Goal: Information Seeking & Learning: Learn about a topic

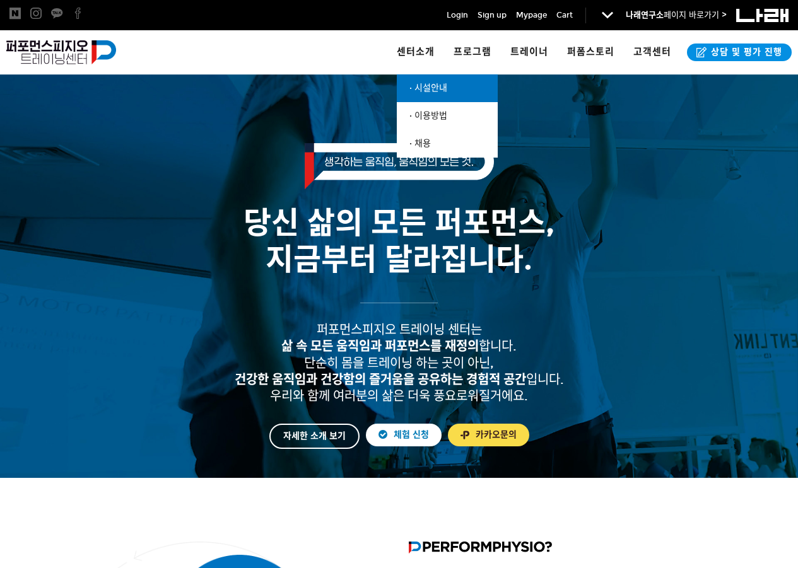
click at [423, 81] on link "· 시설안내" at bounding box center [447, 88] width 101 height 28
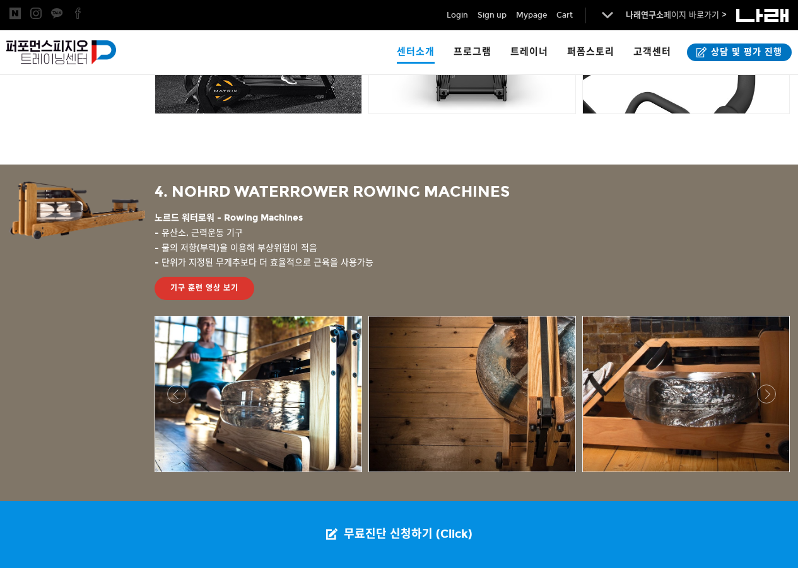
scroll to position [2241, 0]
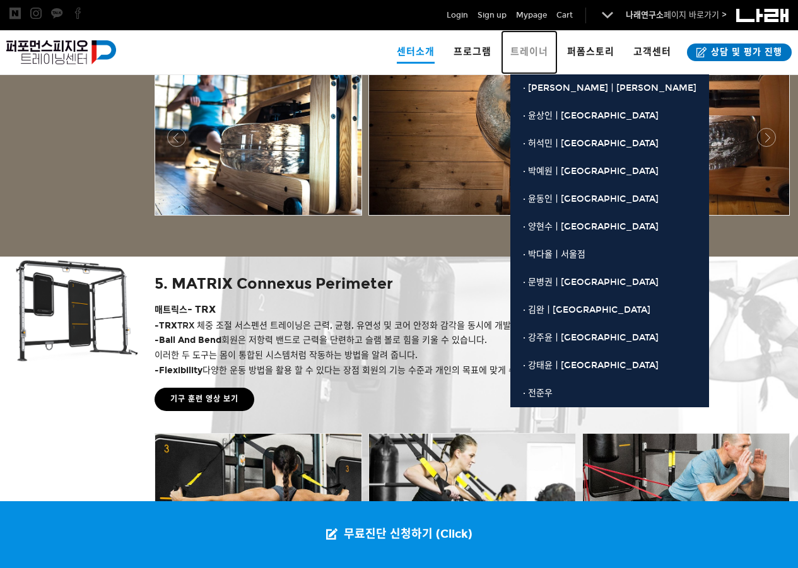
click at [546, 55] on span "트레이너" at bounding box center [529, 51] width 38 height 11
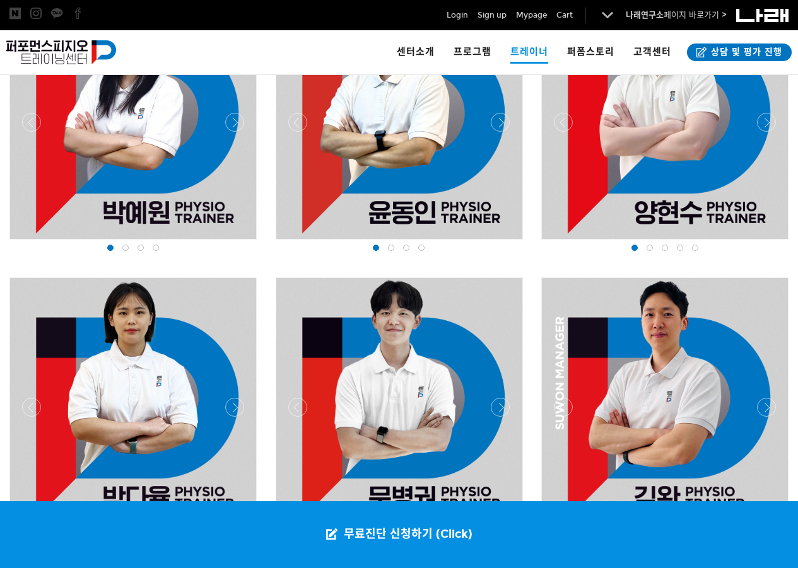
scroll to position [1262, 0]
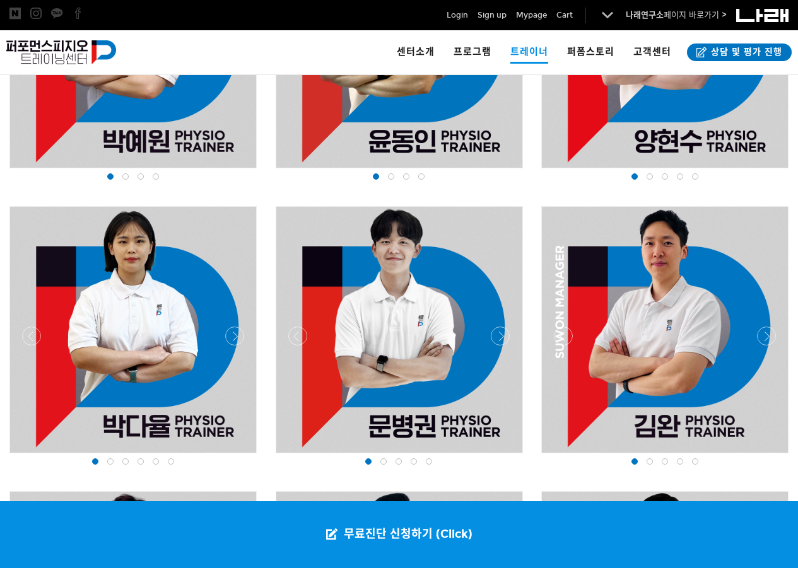
click at [506, 457] on div at bounding box center [400, 457] width 254 height 0
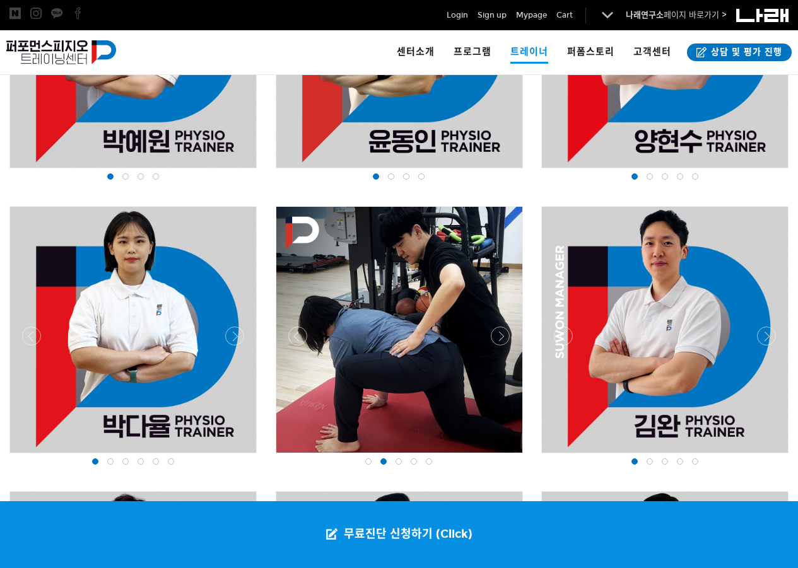
click at [506, 457] on div at bounding box center [400, 457] width 254 height 0
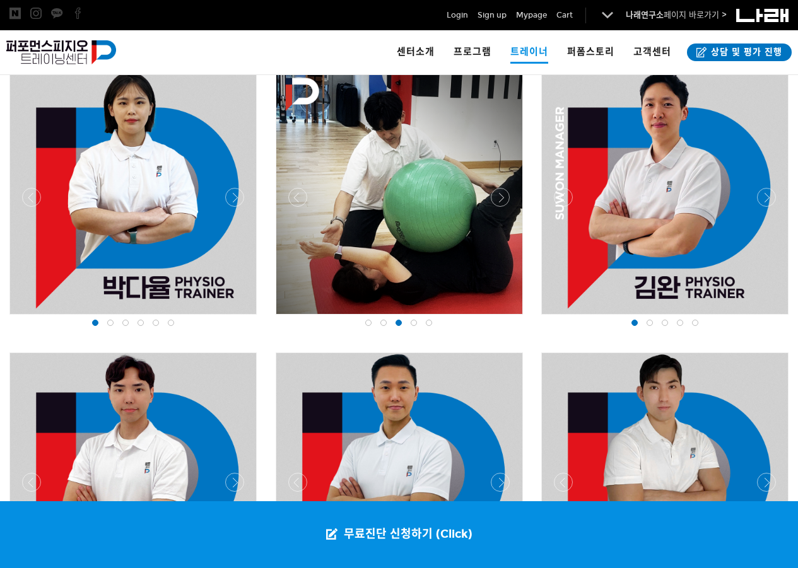
scroll to position [1325, 0]
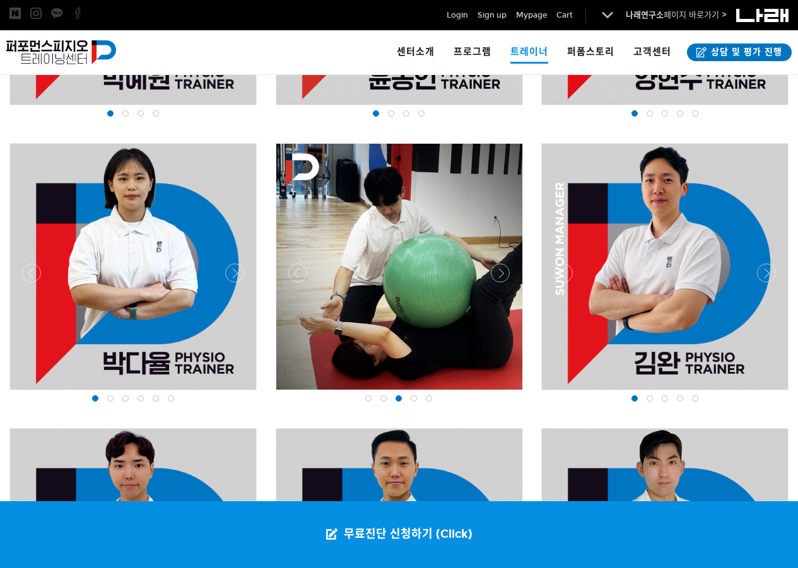
click at [446, 229] on div at bounding box center [399, 267] width 246 height 246
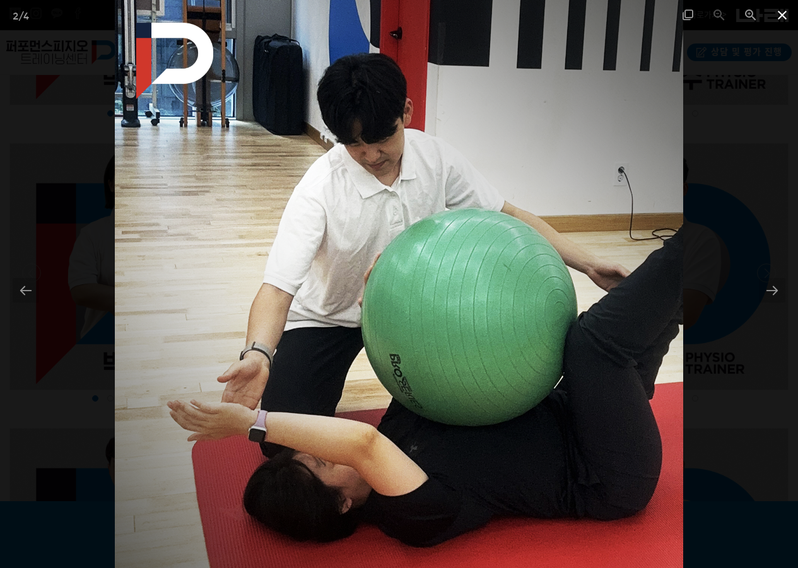
click at [782, 13] on span at bounding box center [782, 15] width 32 height 30
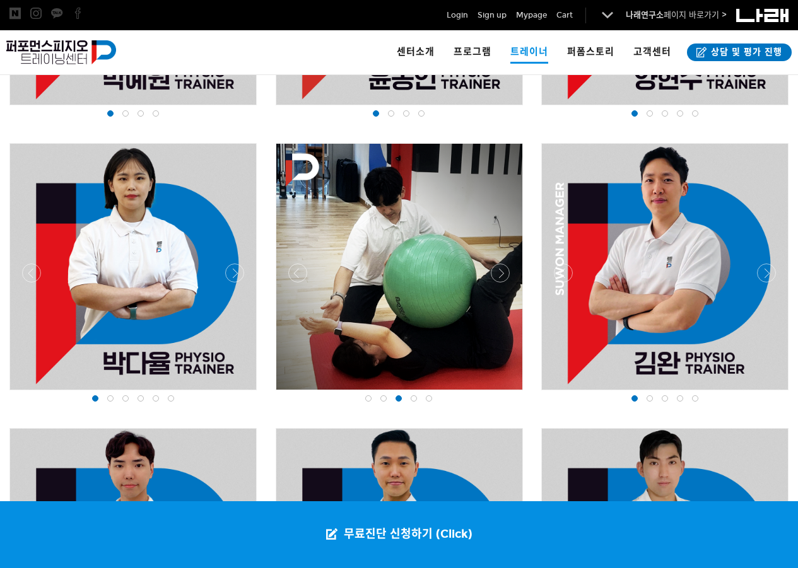
click at [311, 276] on div at bounding box center [399, 267] width 246 height 246
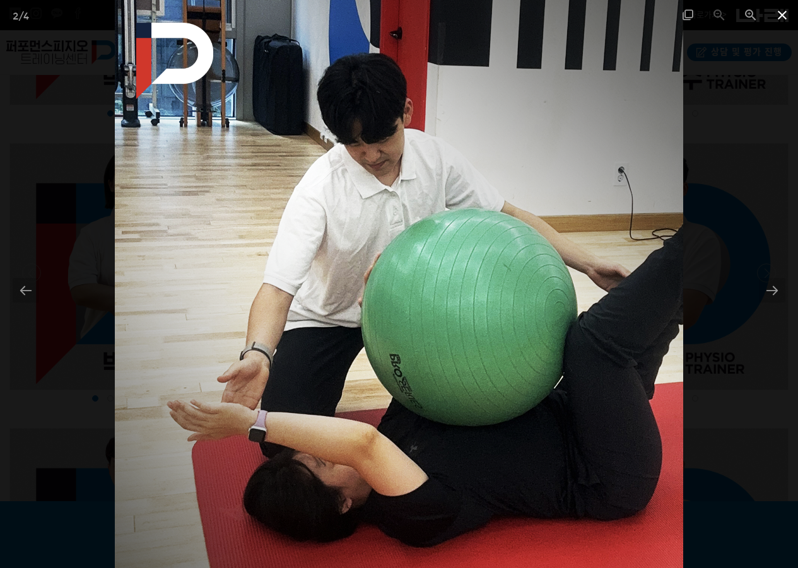
click at [777, 15] on span at bounding box center [782, 15] width 32 height 30
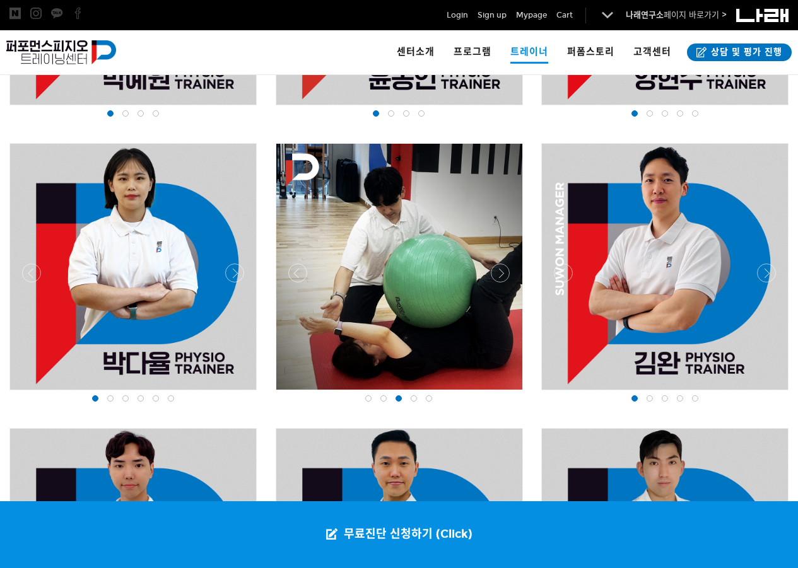
click at [288, 394] on div at bounding box center [400, 394] width 254 height 0
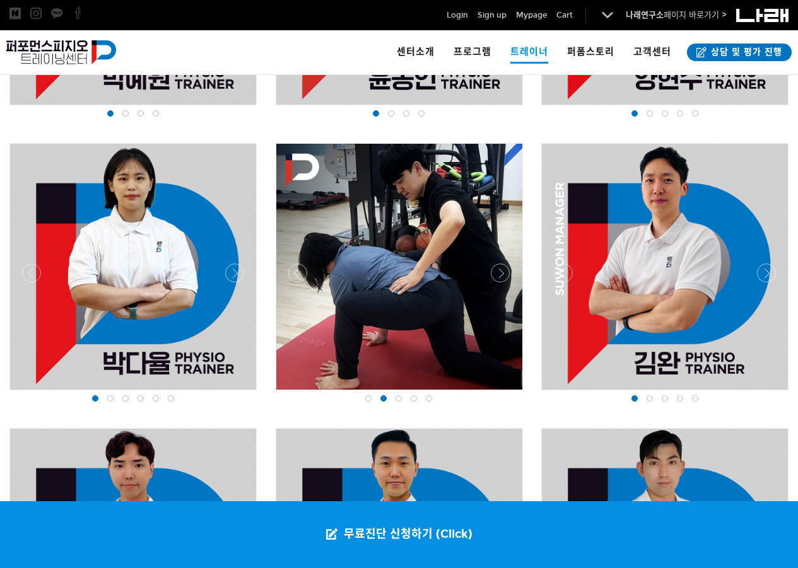
click at [288, 394] on div at bounding box center [400, 394] width 254 height 0
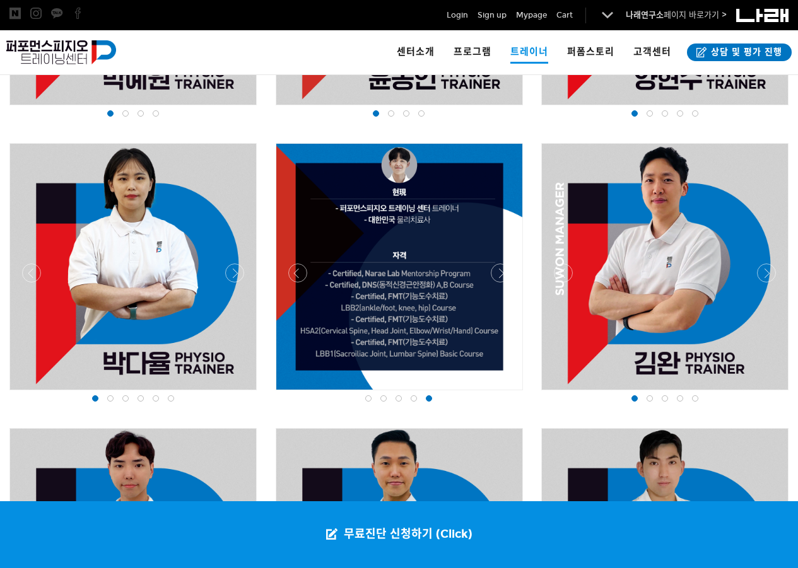
click at [402, 310] on div at bounding box center [399, 267] width 246 height 246
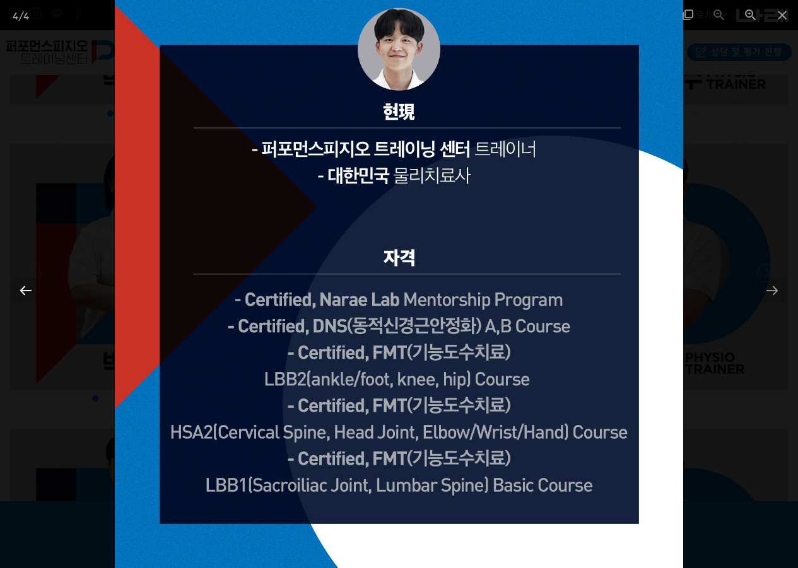
click at [20, 289] on div at bounding box center [26, 290] width 26 height 25
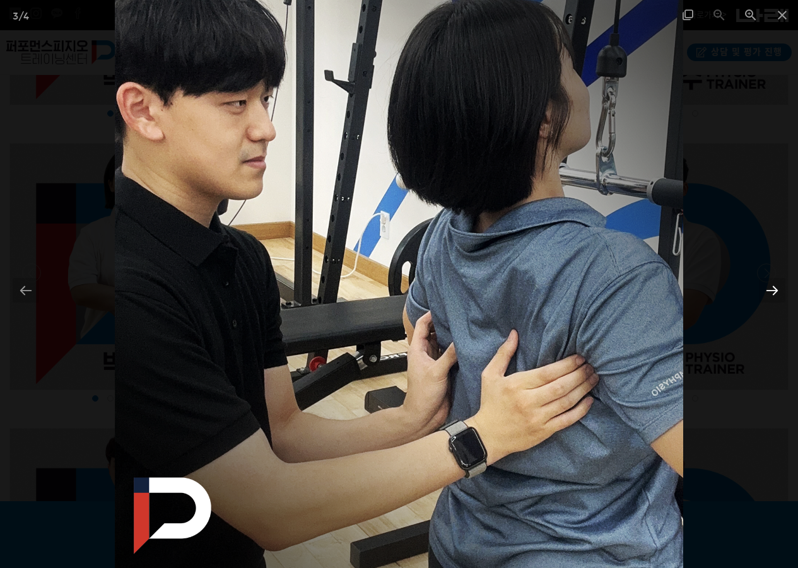
click at [777, 288] on div at bounding box center [772, 290] width 26 height 25
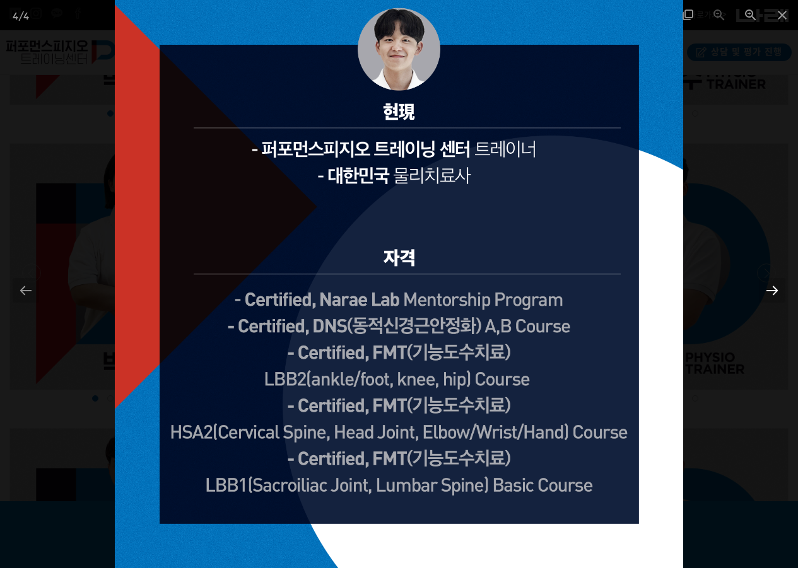
click at [778, 288] on div at bounding box center [772, 290] width 26 height 25
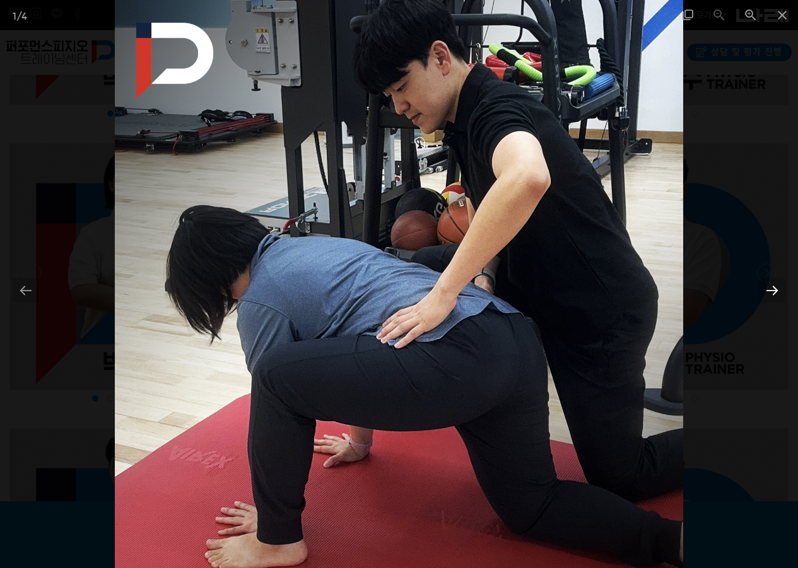
click at [778, 288] on div at bounding box center [772, 290] width 26 height 25
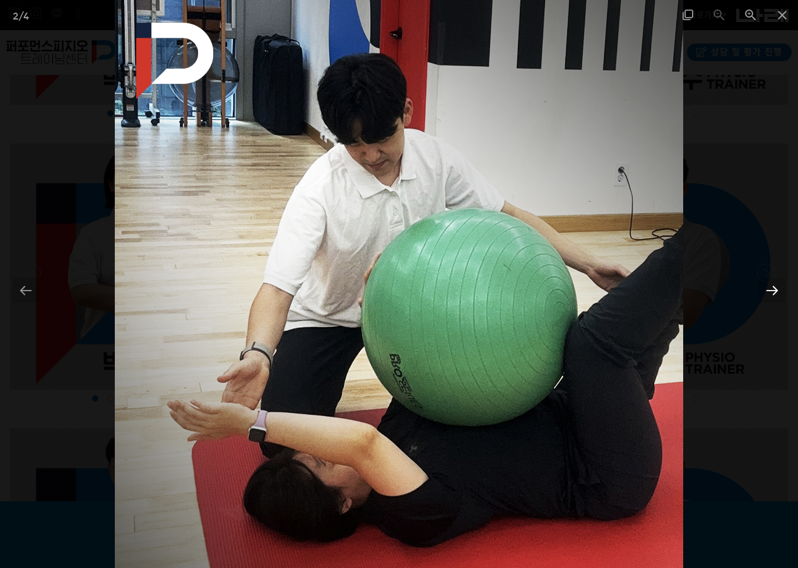
click at [778, 288] on div at bounding box center [772, 290] width 26 height 25
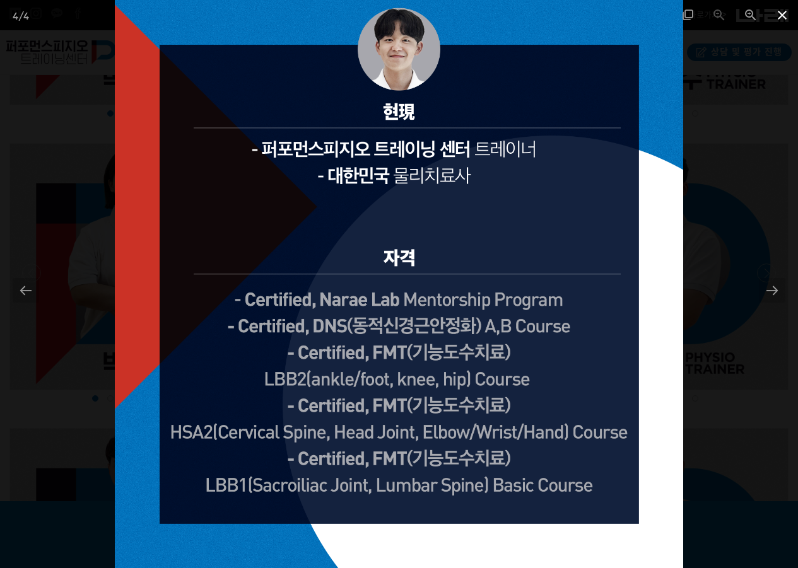
click at [776, 8] on span at bounding box center [782, 15] width 32 height 30
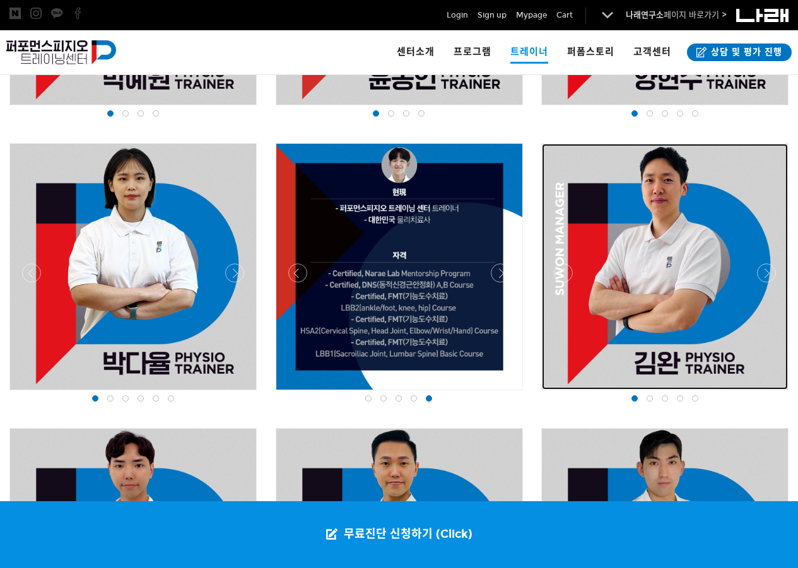
click at [671, 318] on div at bounding box center [665, 267] width 246 height 246
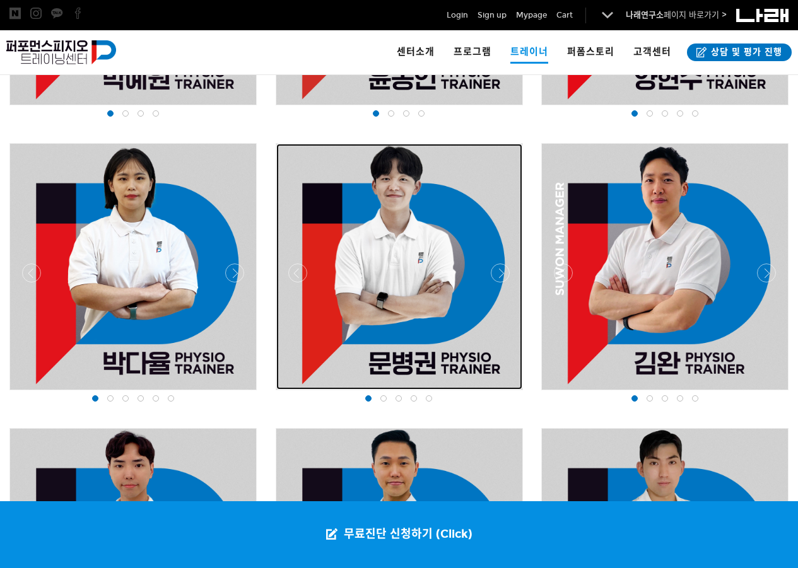
click at [425, 242] on div at bounding box center [399, 267] width 246 height 246
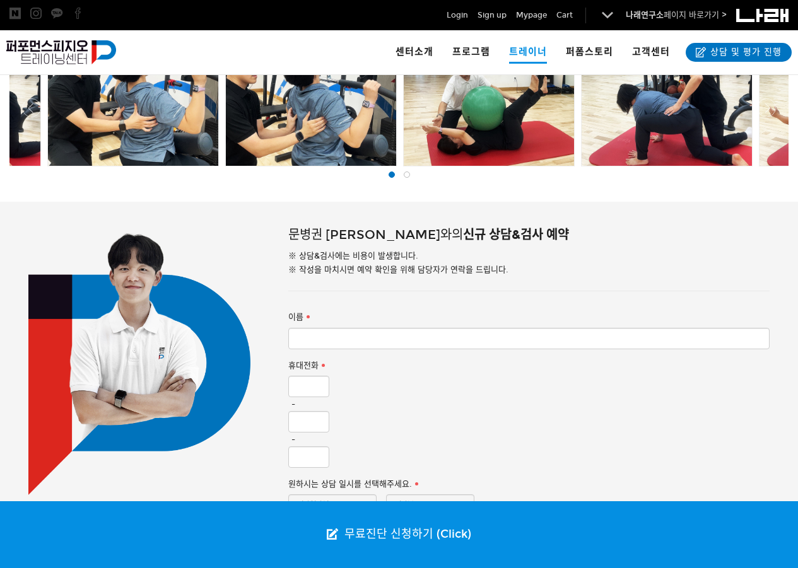
scroll to position [303, 0]
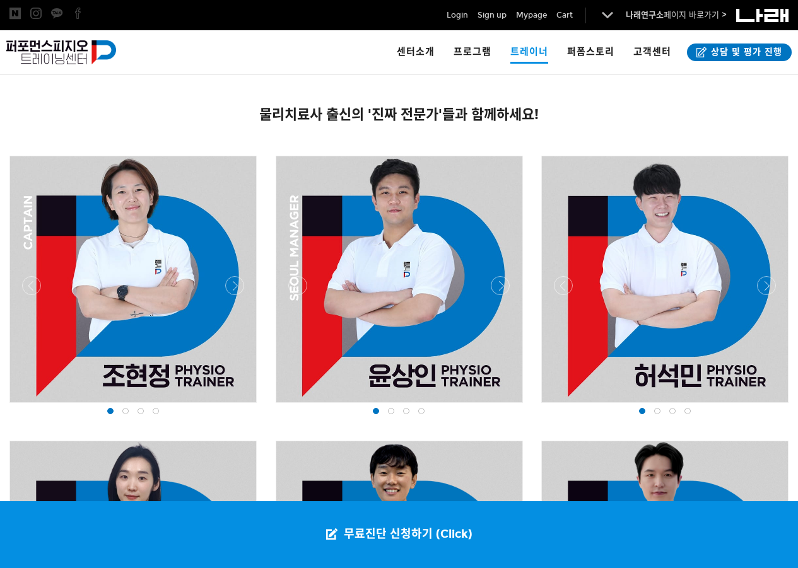
scroll to position [757, 0]
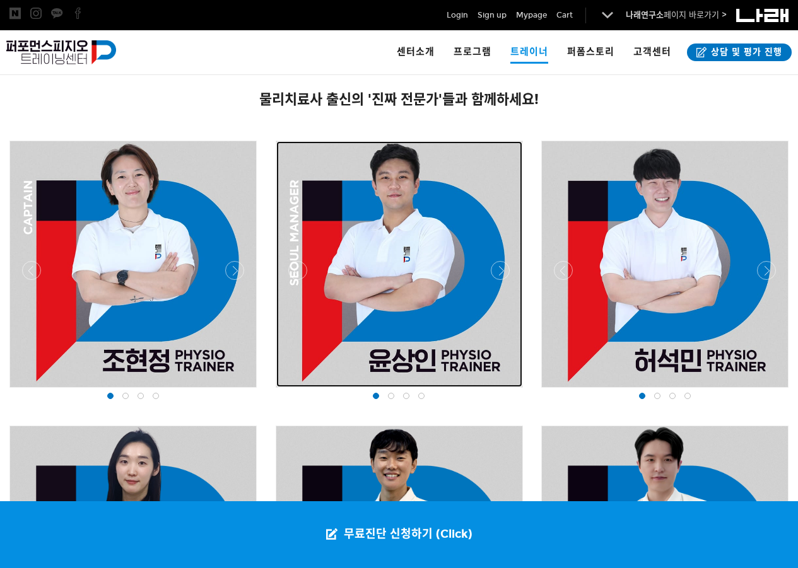
click at [421, 243] on div at bounding box center [399, 264] width 246 height 246
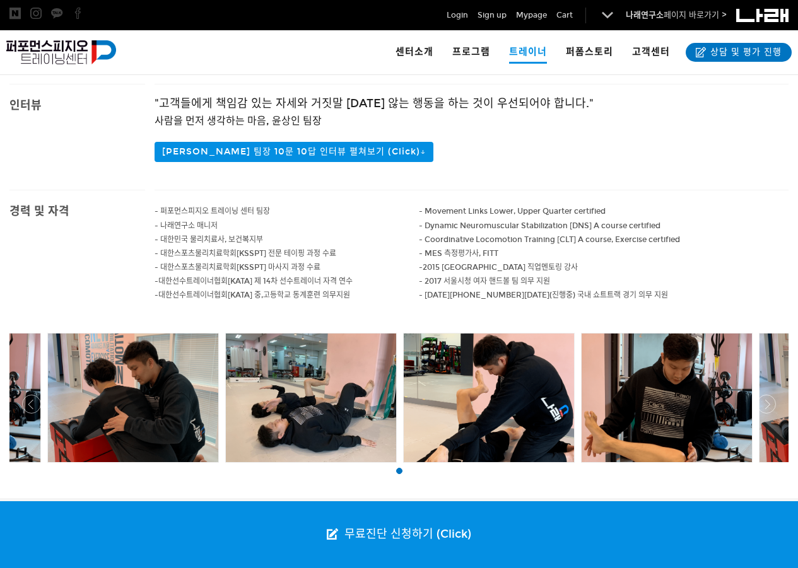
scroll to position [409, 0]
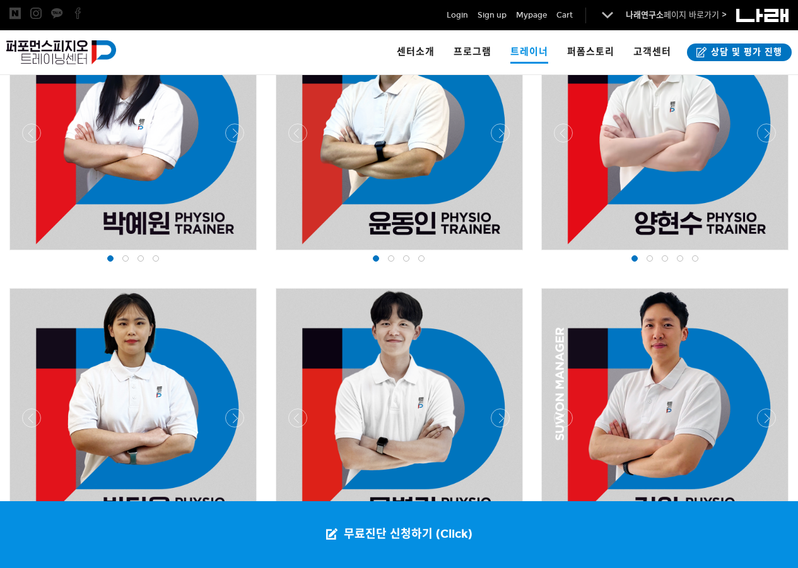
scroll to position [1211, 0]
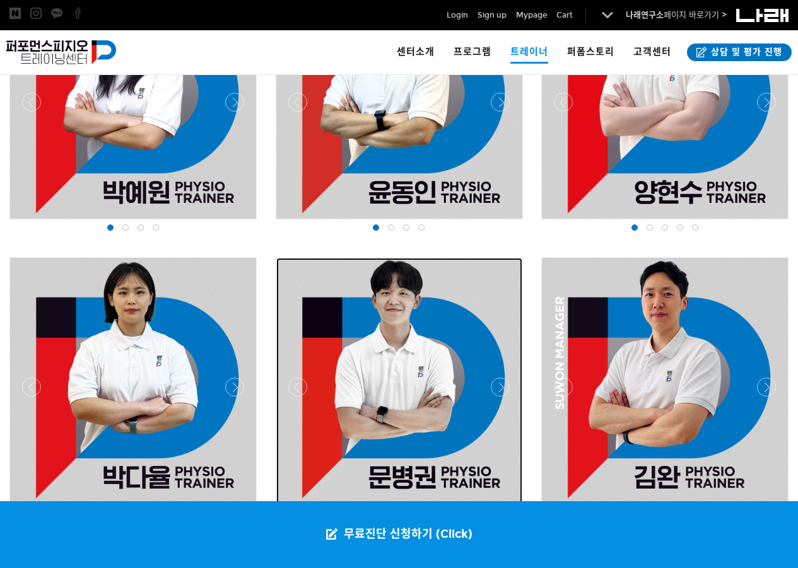
click at [440, 290] on div at bounding box center [399, 381] width 246 height 246
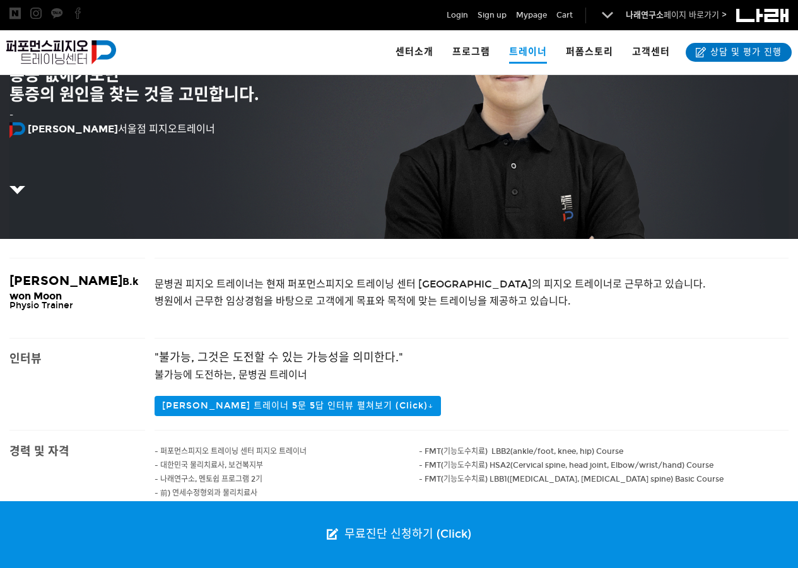
scroll to position [126, 0]
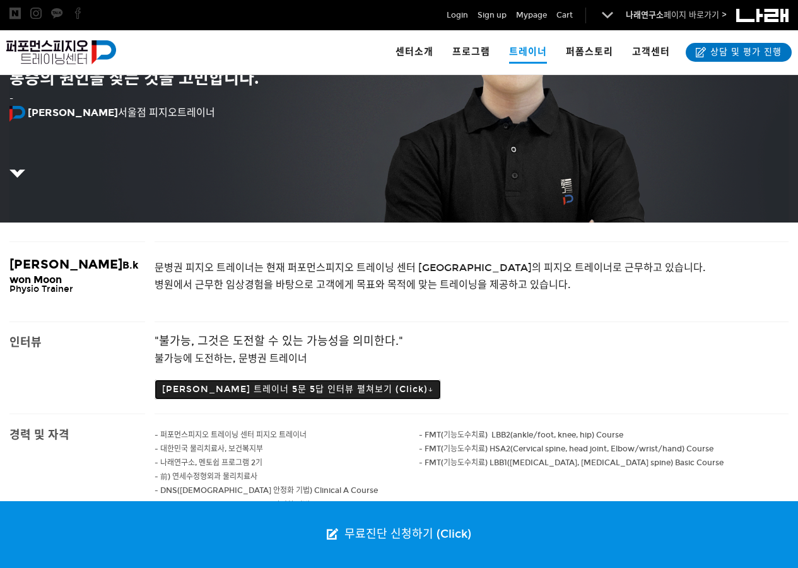
click at [336, 390] on button "문병권 트레이너 5문 5답 인터뷰 펼쳐보기 (Click)↓" at bounding box center [298, 390] width 286 height 20
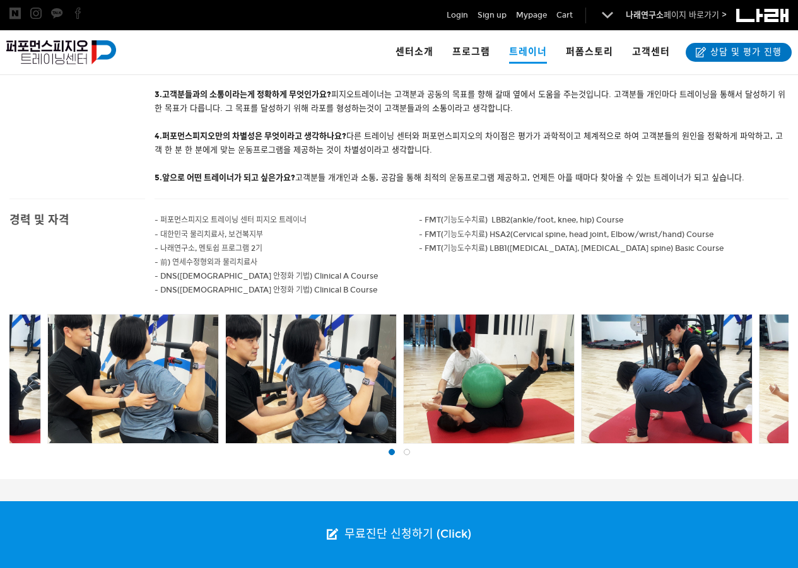
scroll to position [505, 0]
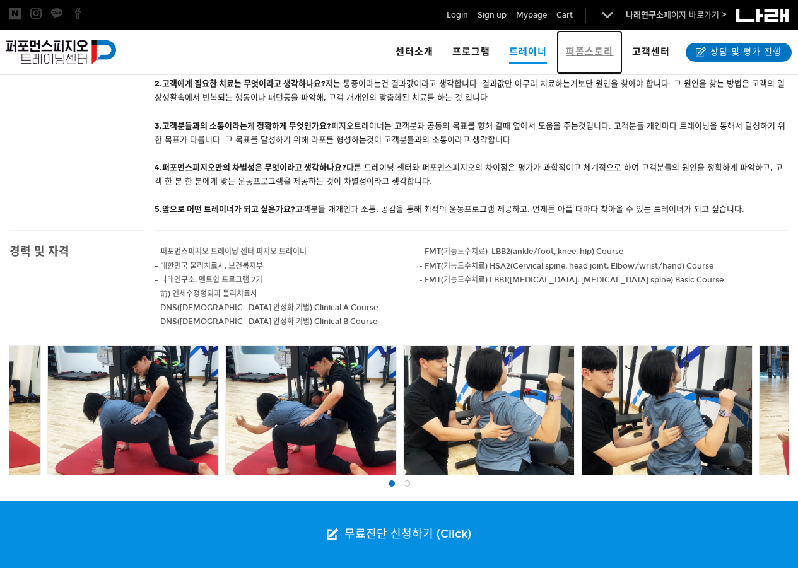
click at [589, 49] on span "퍼폼스토리" at bounding box center [589, 51] width 47 height 11
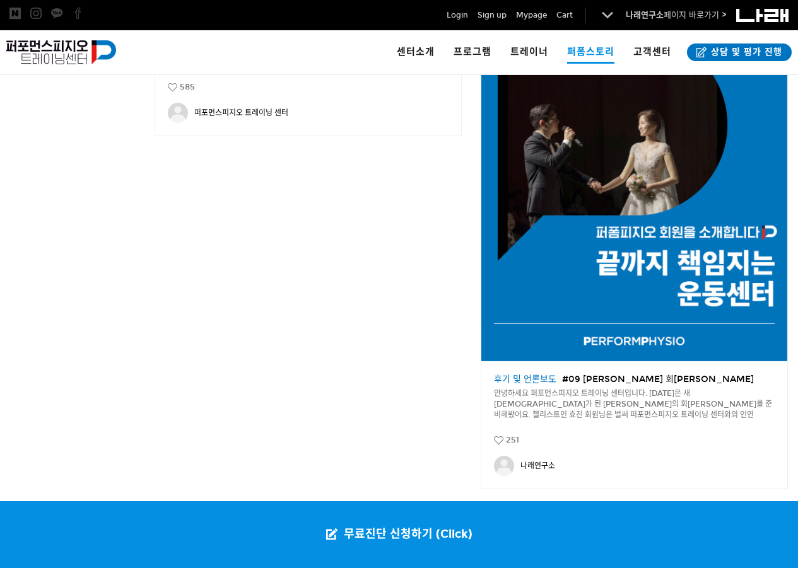
scroll to position [2019, 0]
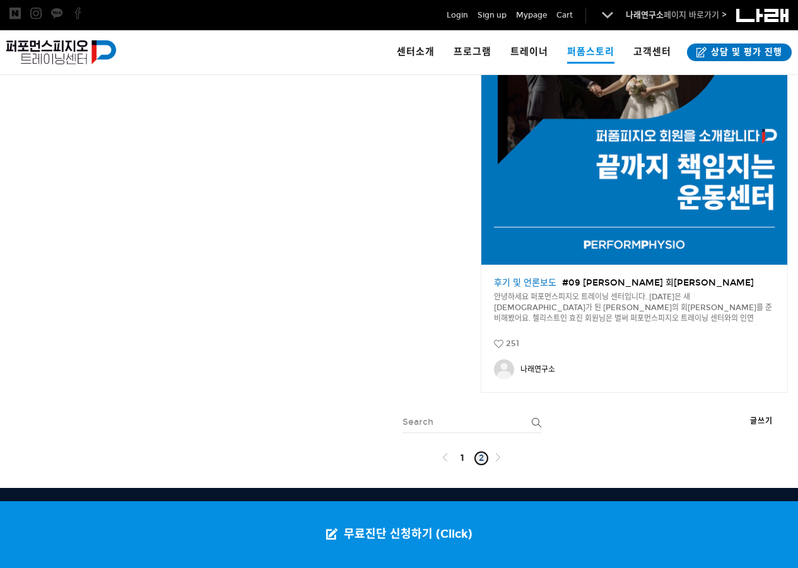
click at [483, 466] on link "2" at bounding box center [481, 458] width 15 height 15
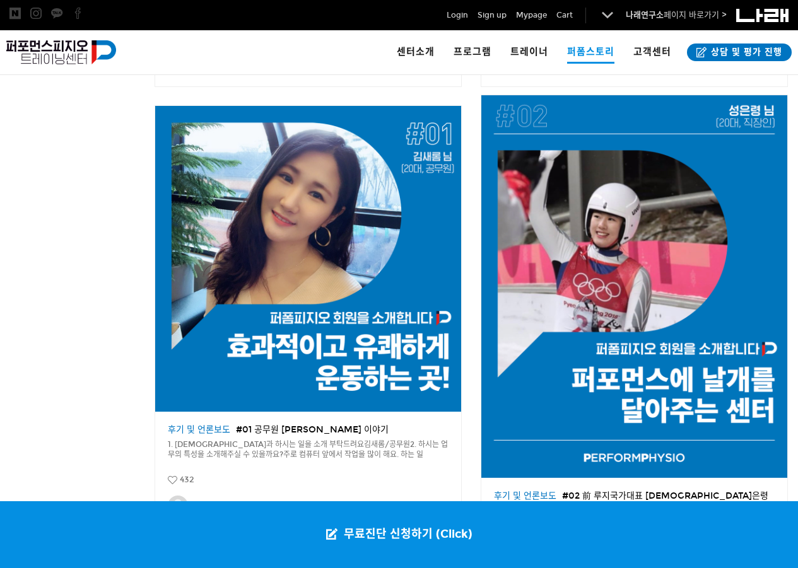
scroll to position [2166, 0]
